Goal: Check status

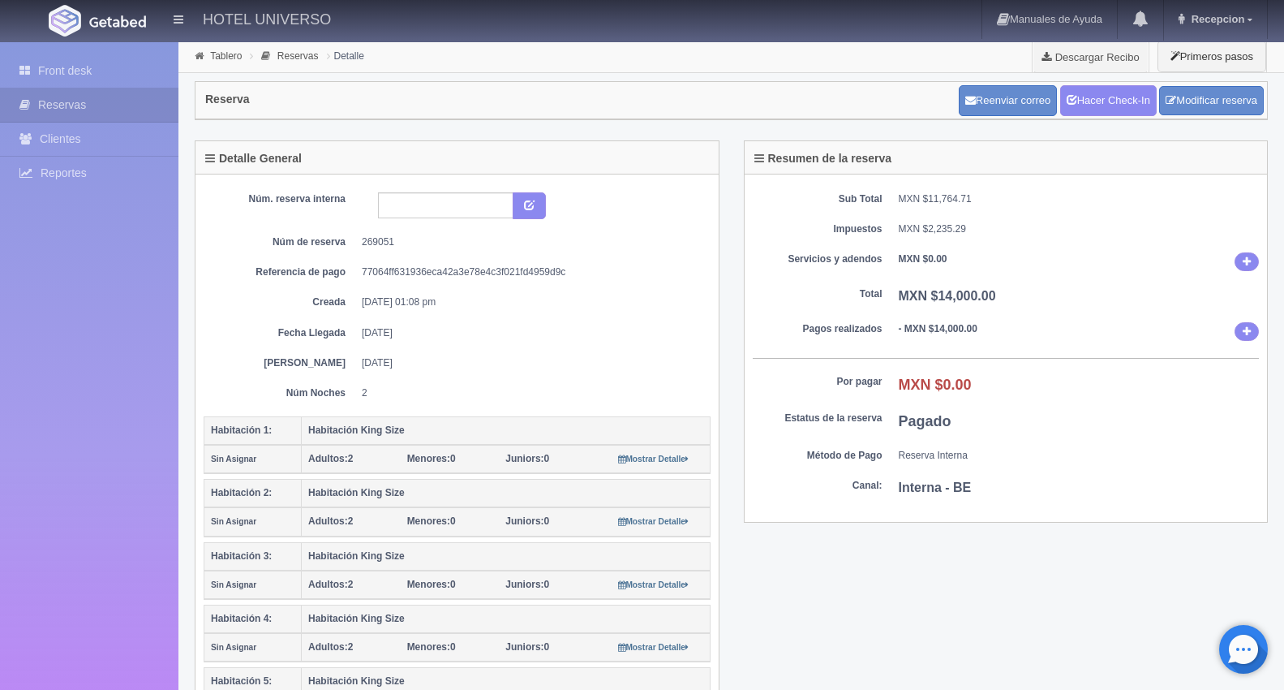
scroll to position [90, 0]
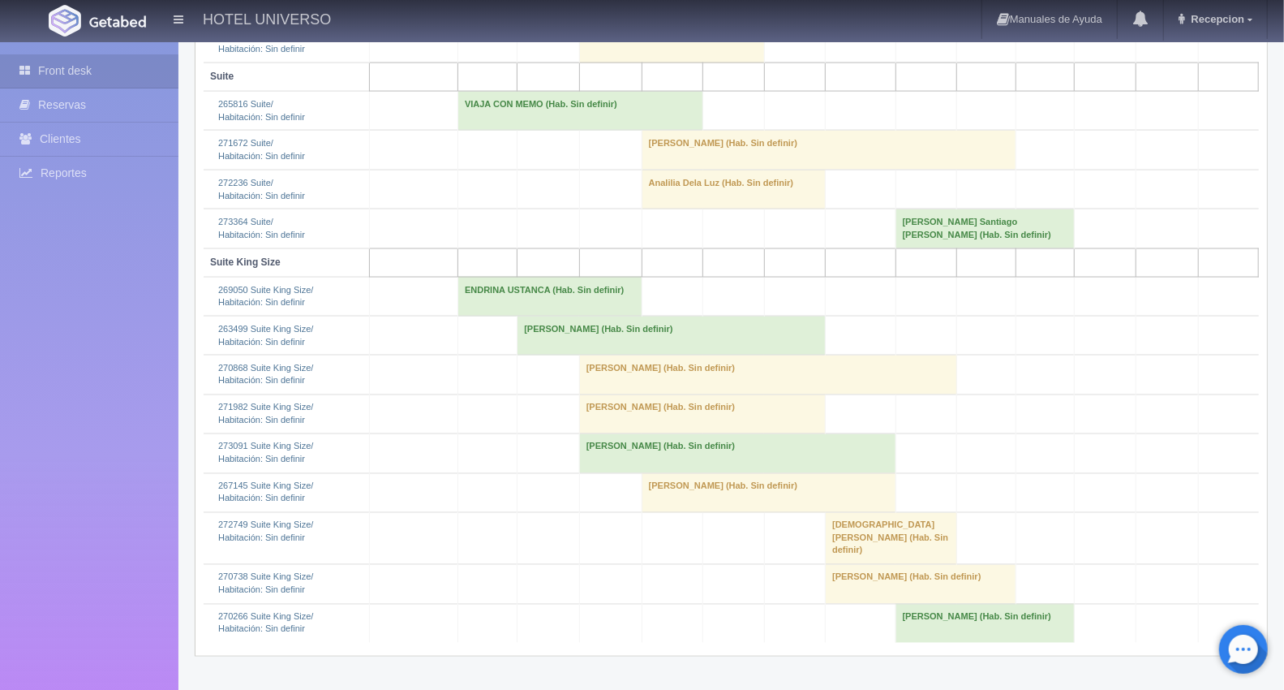
scroll to position [1568, 0]
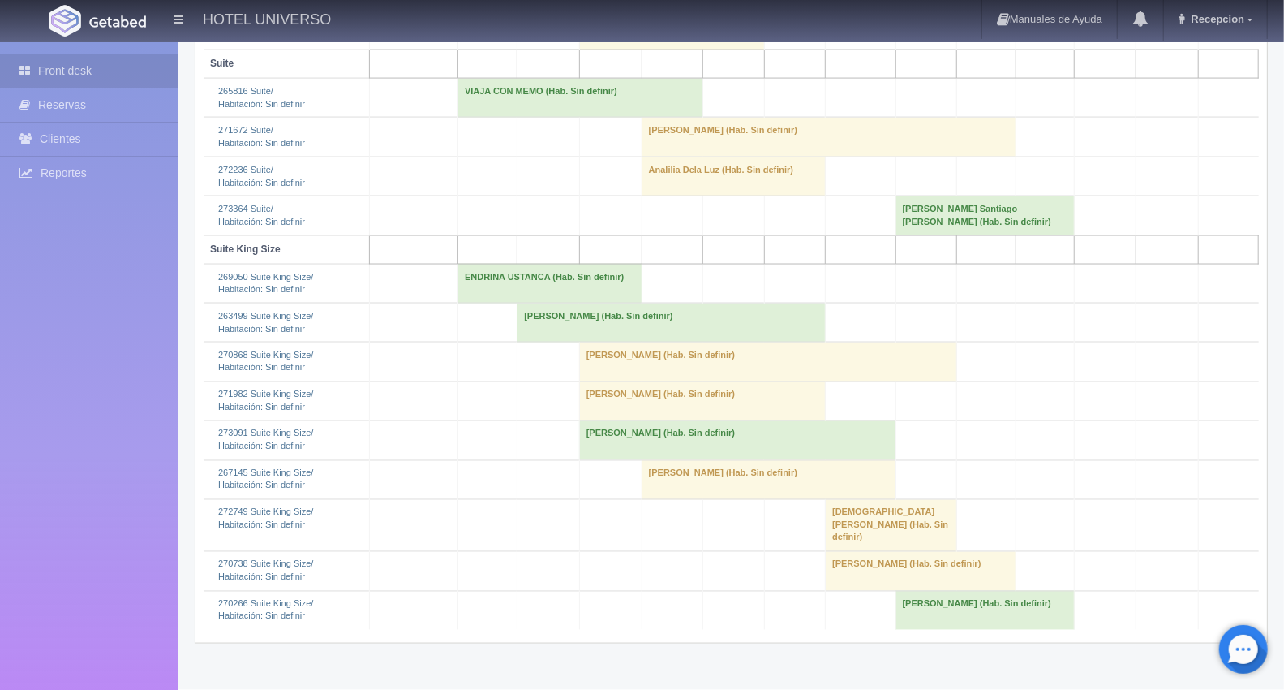
click at [460, 303] on td "ENDRINA USTANCA (Hab. Sin definir)" at bounding box center [550, 283] width 184 height 39
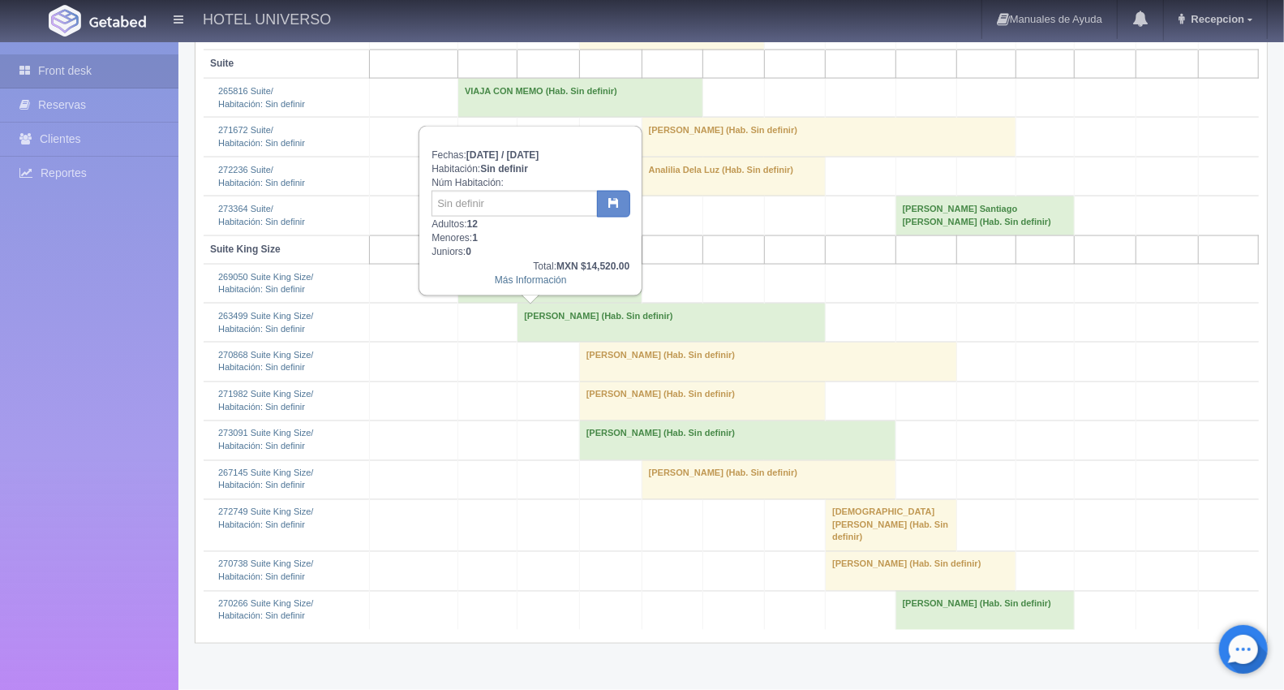
click at [460, 303] on td "ENDRINA USTANCA (Hab. Sin definir)" at bounding box center [550, 283] width 184 height 39
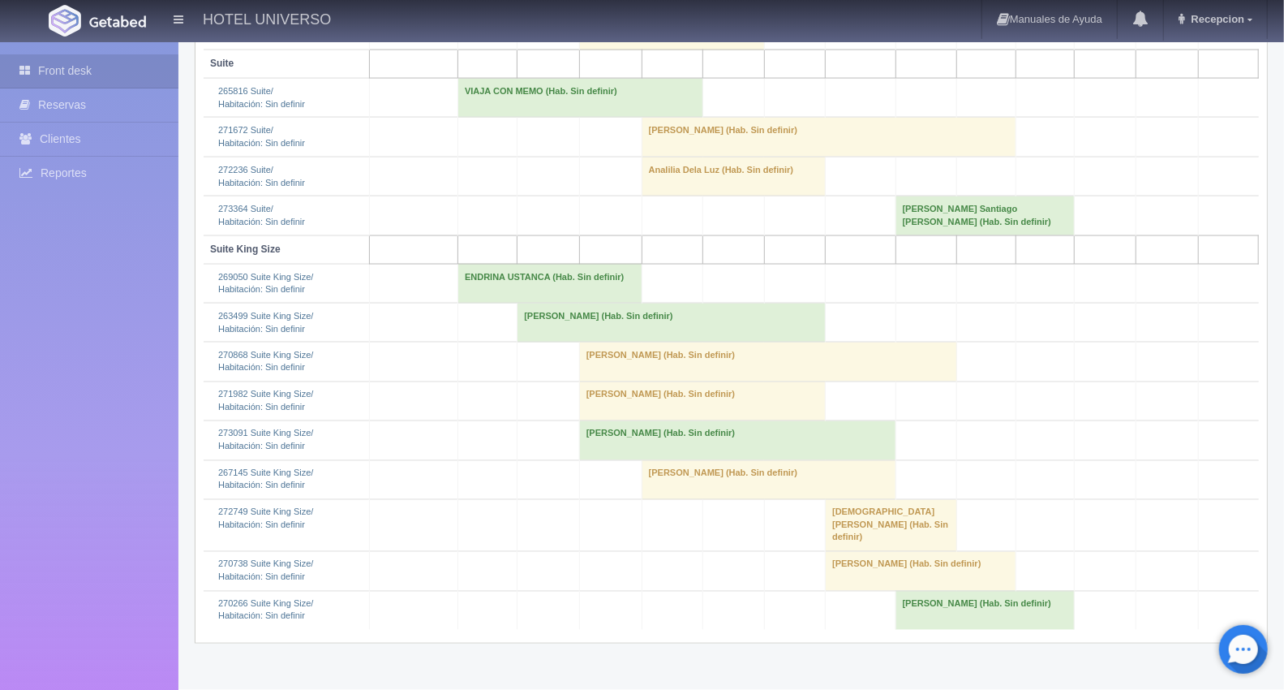
click at [460, 303] on td "ENDRINA USTANCA (Hab. Sin definir)" at bounding box center [550, 283] width 184 height 39
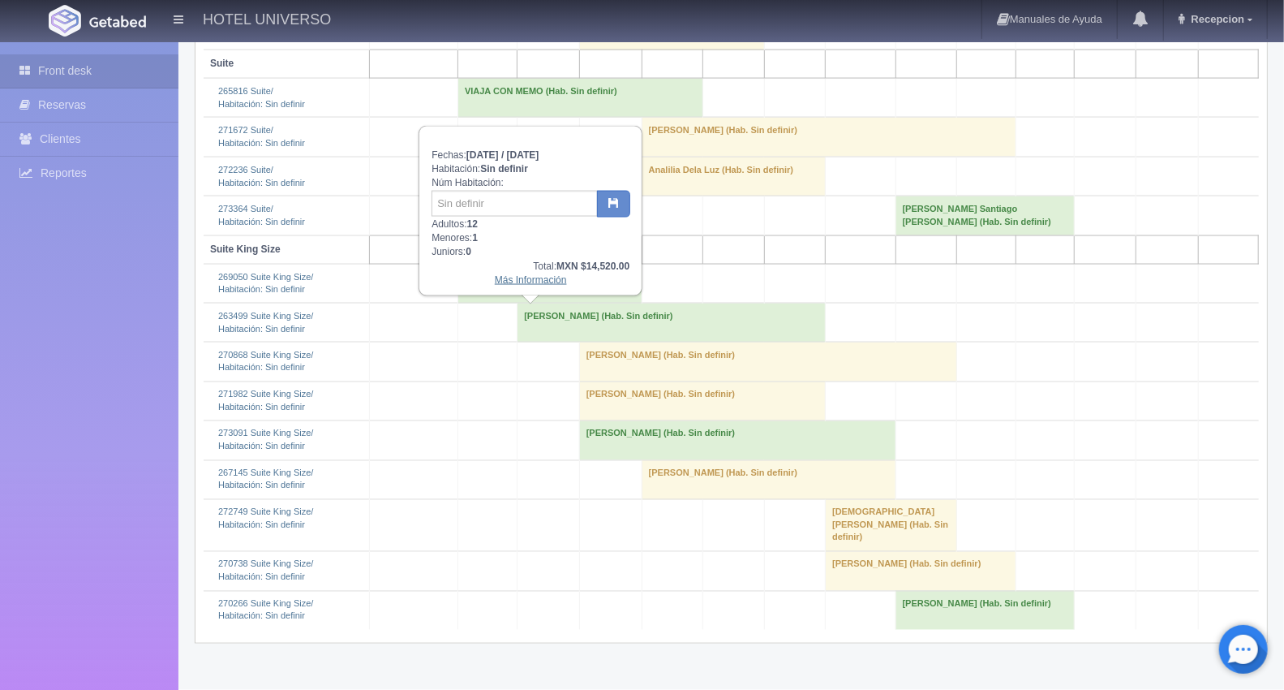
click at [544, 278] on link "Más Información" at bounding box center [531, 279] width 72 height 11
